Goal: Information Seeking & Learning: Learn about a topic

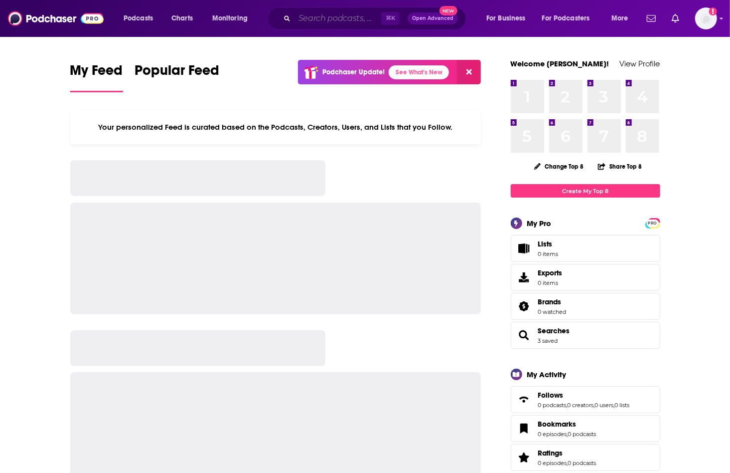
click at [350, 20] on input "Search podcasts, credits, & more..." at bounding box center [338, 18] width 87 height 16
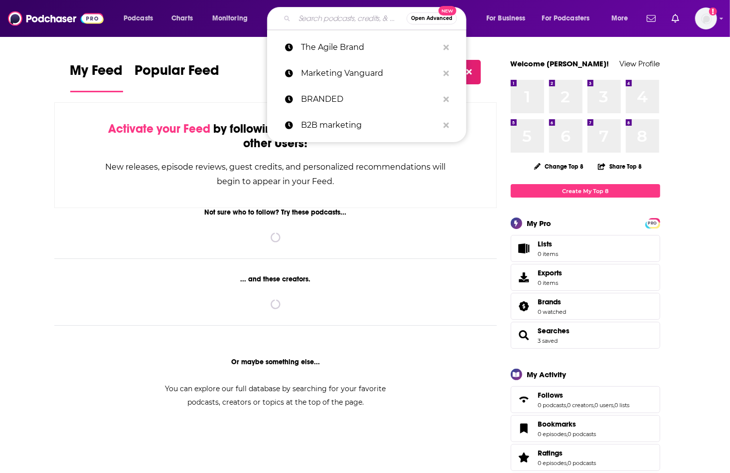
paste input "The CMO Podcast"
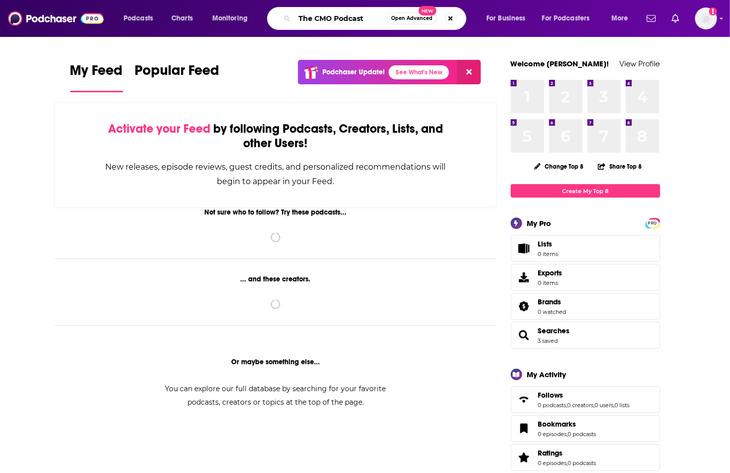
type input "The CMO Podcast"
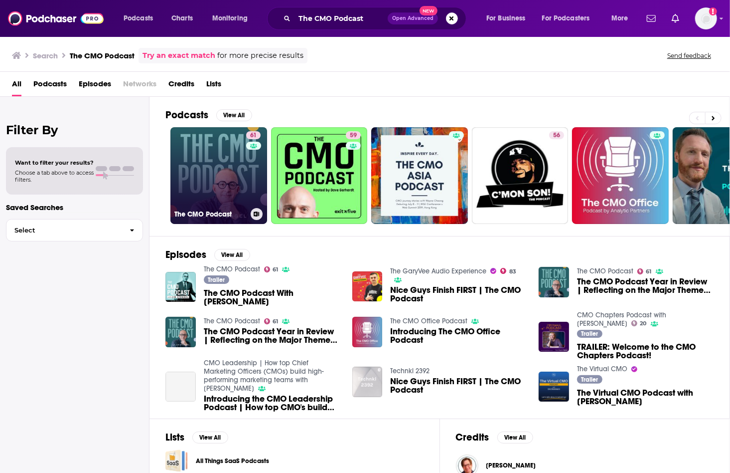
click at [208, 176] on link "61 The CMO Podcast" at bounding box center [218, 175] width 97 height 97
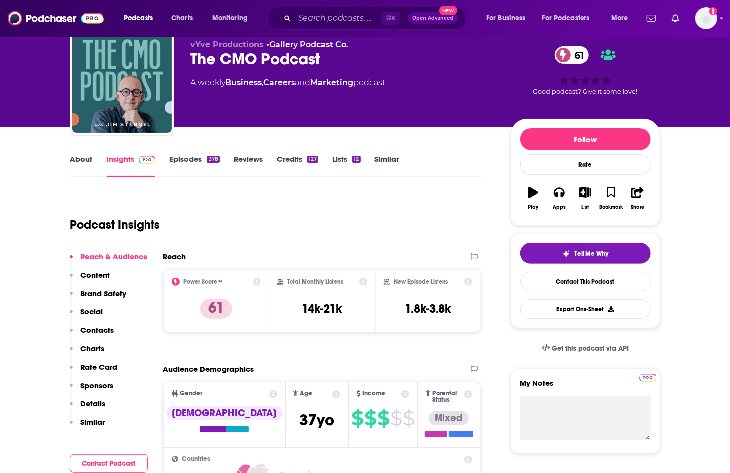
scroll to position [35, 0]
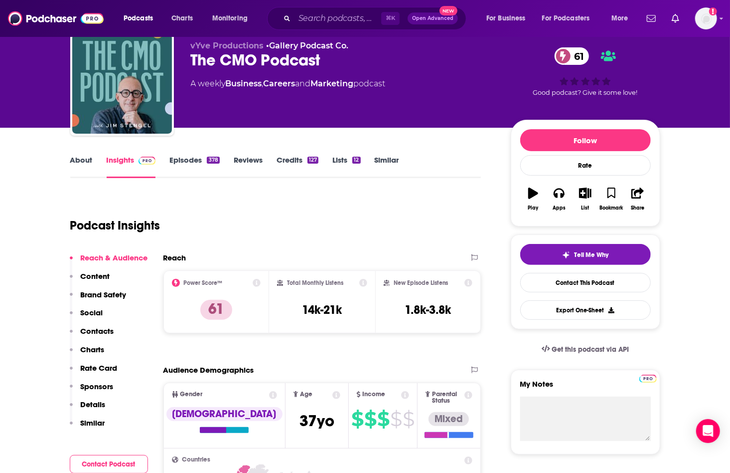
click at [333, 26] on div "⌘ K Open Advanced New" at bounding box center [366, 18] width 199 height 23
click at [333, 22] on input "Search podcasts, credits, & more..." at bounding box center [338, 18] width 87 height 16
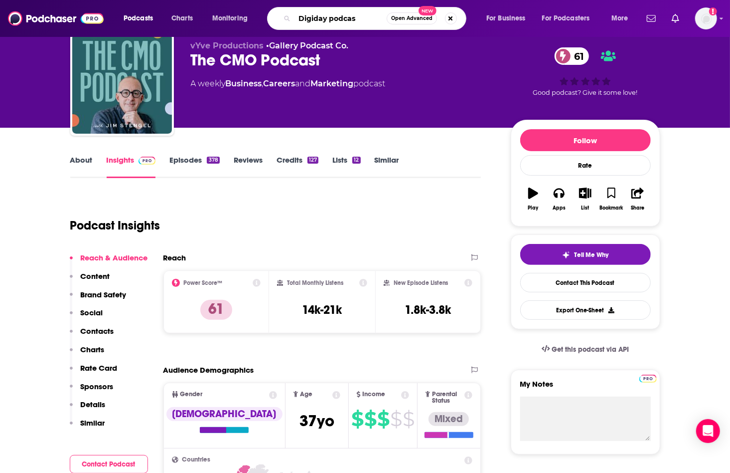
type input "Digiday podcast"
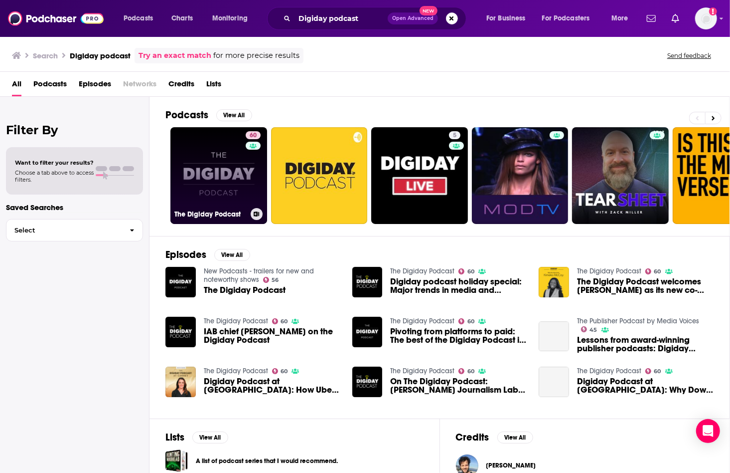
click at [215, 180] on link "60 The Digiday Podcast" at bounding box center [218, 175] width 97 height 97
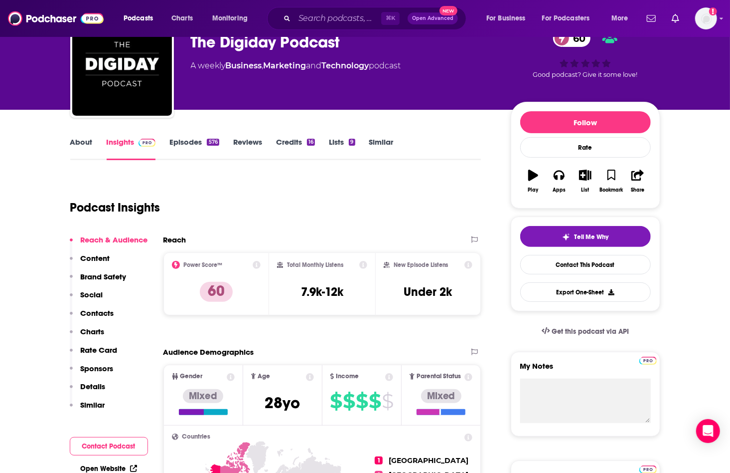
scroll to position [52, 0]
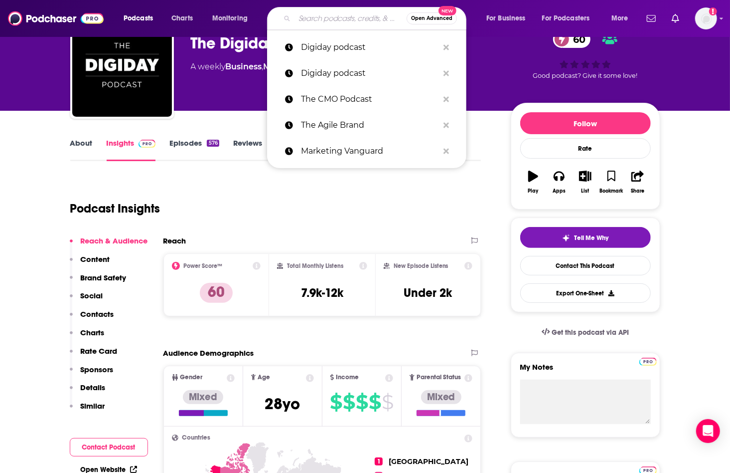
click at [310, 15] on input "Search podcasts, credits, & more..." at bounding box center [351, 18] width 112 height 16
paste input "CXOTalk"
type input "CXOTalk"
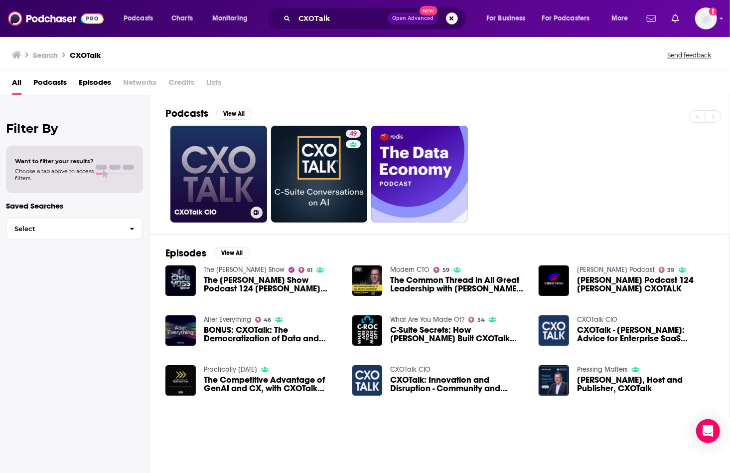
click at [253, 161] on link "CXOTalk CIO" at bounding box center [218, 174] width 97 height 97
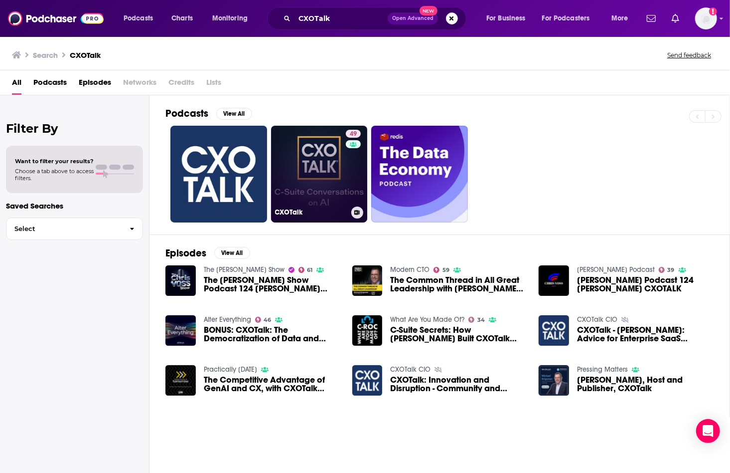
click at [334, 163] on link "49 CXOTalk" at bounding box center [319, 174] width 97 height 97
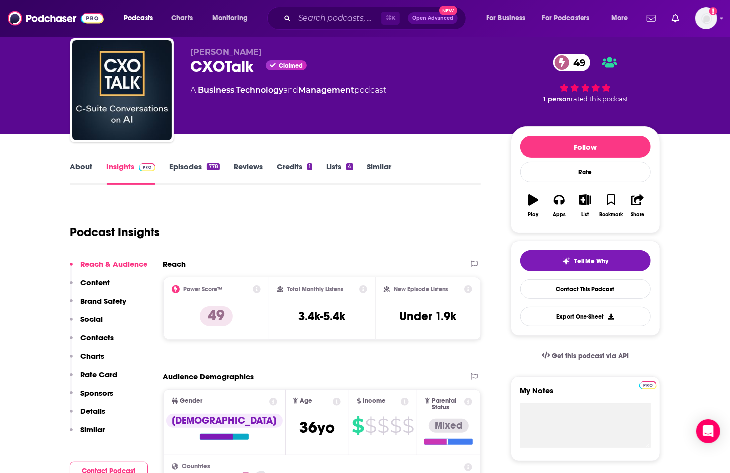
scroll to position [36, 0]
